Goal: Navigation & Orientation: Find specific page/section

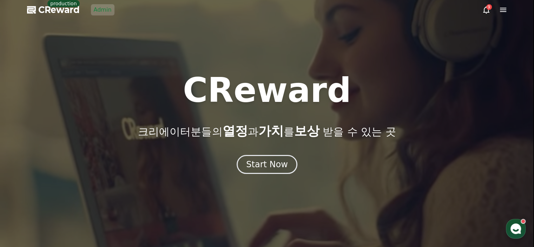
click at [106, 13] on link "Admin" at bounding box center [103, 9] width 24 height 11
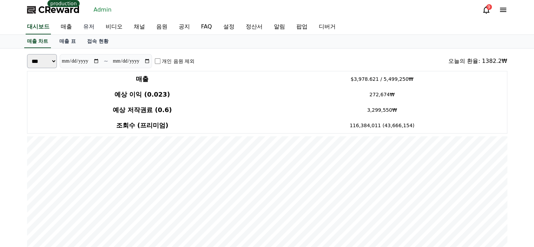
click at [94, 25] on link "유저" at bounding box center [89, 27] width 22 height 15
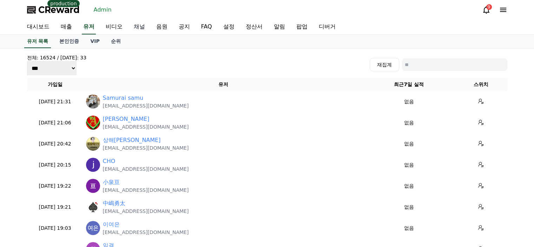
click at [139, 31] on link "채널" at bounding box center [139, 27] width 22 height 15
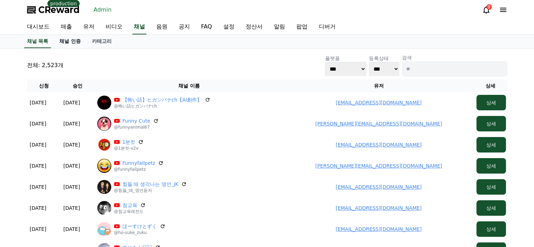
click at [78, 41] on link "채널 인증" at bounding box center [70, 41] width 33 height 13
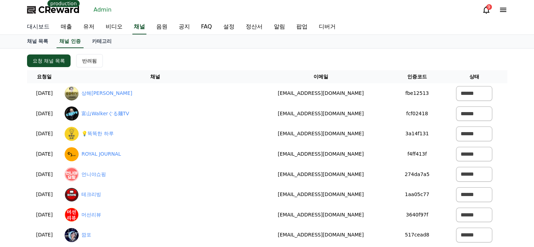
click at [42, 26] on link "대시보드" at bounding box center [38, 27] width 34 height 15
